Goal: Complete application form

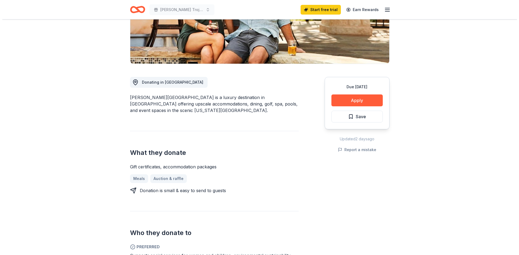
scroll to position [54, 0]
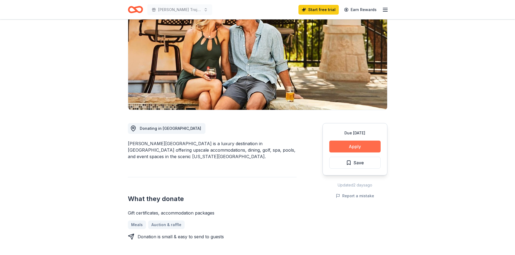
click at [357, 146] on button "Apply" at bounding box center [354, 147] width 51 height 12
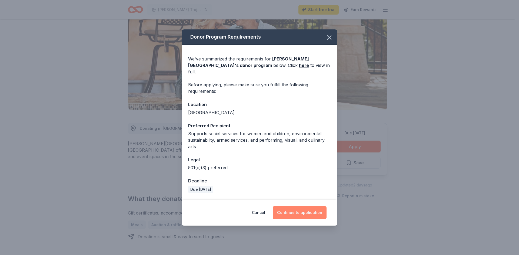
click at [292, 207] on button "Continue to application" at bounding box center [300, 212] width 54 height 13
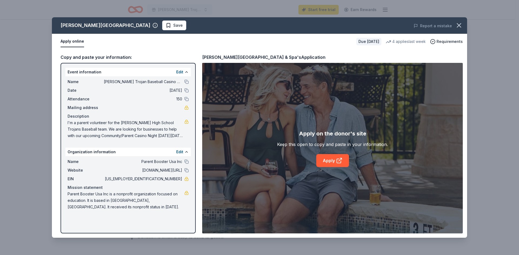
click at [183, 72] on div "Edit" at bounding box center [182, 72] width 12 height 6
click at [180, 72] on button "Edit" at bounding box center [179, 72] width 7 height 6
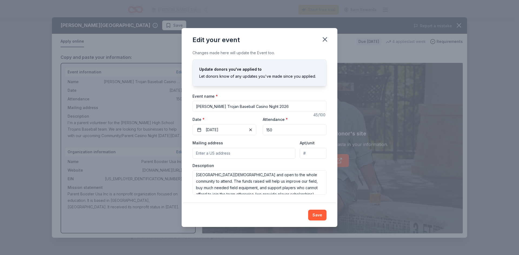
scroll to position [0, 0]
click at [265, 182] on textarea "I'm a parent volunteer for the [PERSON_NAME] High School Trojans Baseball team.…" at bounding box center [259, 182] width 134 height 24
drag, startPoint x: 273, startPoint y: 180, endPoint x: 296, endPoint y: 178, distance: 22.7
click at [296, 178] on textarea "I'm a parent volunteer for the [PERSON_NAME] High School Trojans Baseball team.…" at bounding box center [259, 182] width 134 height 24
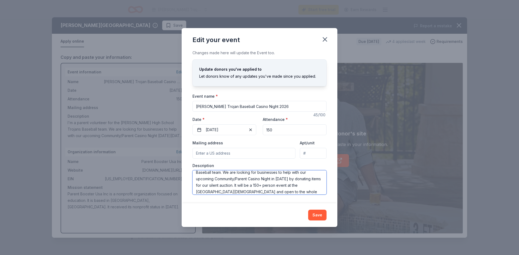
drag, startPoint x: 294, startPoint y: 180, endPoint x: 301, endPoint y: 180, distance: 6.8
click at [301, 180] on textarea "I'm a parent volunteer for the [PERSON_NAME] High School Trojans Baseball team.…" at bounding box center [259, 182] width 134 height 24
click at [273, 186] on textarea "I'm a parent volunteer for the [PERSON_NAME] High School Trojans Baseball team.…" at bounding box center [259, 182] width 134 height 24
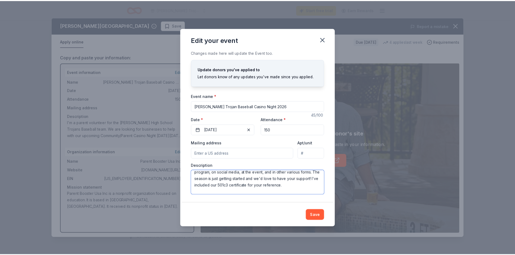
scroll to position [75, 0]
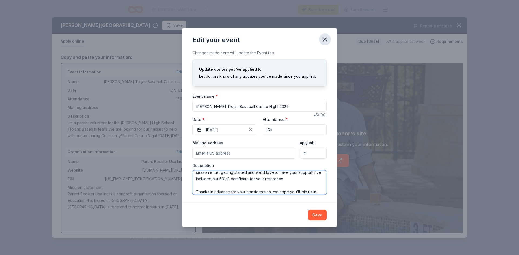
type textarea "I'm a parent volunteer for the [PERSON_NAME] High School Trojans Baseball team.…"
click at [326, 42] on icon "button" at bounding box center [325, 40] width 8 height 8
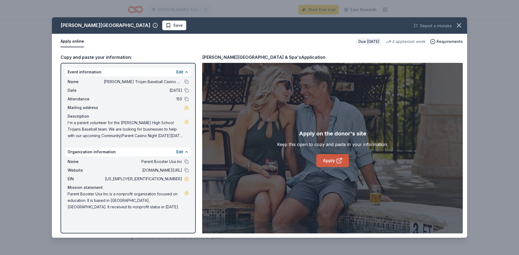
click at [328, 163] on link "Apply" at bounding box center [332, 160] width 33 height 13
click at [455, 25] on icon "button" at bounding box center [459, 26] width 8 height 8
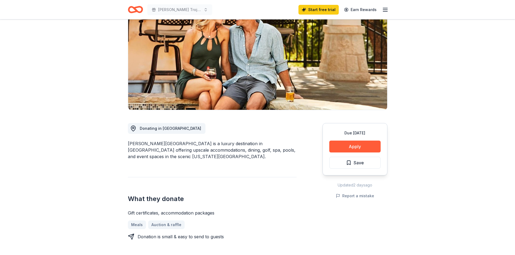
scroll to position [0, 0]
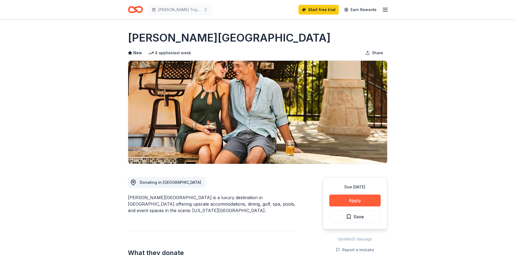
click at [136, 9] on icon "Home" at bounding box center [133, 9] width 8 height 5
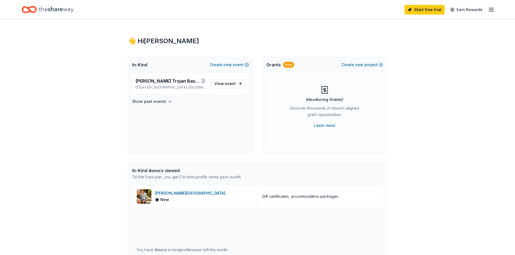
click at [35, 10] on icon "Home" at bounding box center [32, 9] width 8 height 5
click at [48, 11] on icon "Home" at bounding box center [56, 9] width 35 height 6
